Goal: Information Seeking & Learning: Learn about a topic

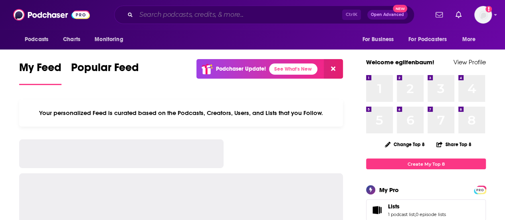
click at [142, 17] on input "Search podcasts, credits, & more..." at bounding box center [239, 14] width 206 height 13
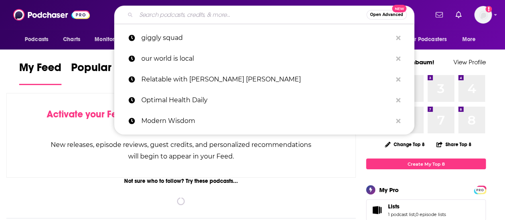
paste input "Locatora Radio"
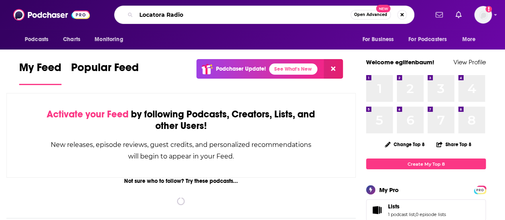
type input "Locatora Radio"
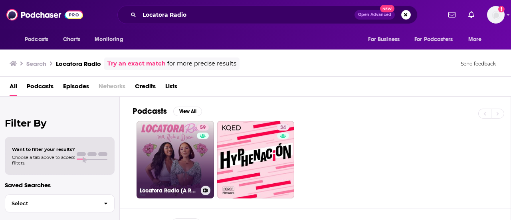
click at [179, 161] on link "59 Locatora Radio [A Radiophonic Novela]" at bounding box center [176, 160] width 78 height 78
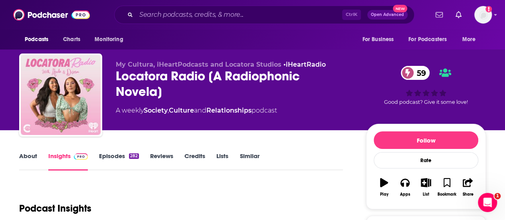
click at [273, 192] on div "Podcast Insights" at bounding box center [178, 203] width 318 height 41
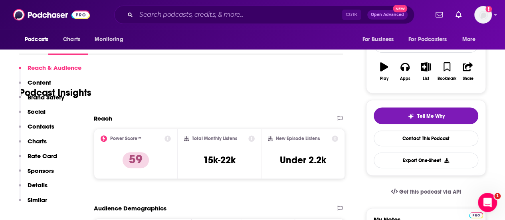
scroll to position [153, 0]
